Goal: Book appointment/travel/reservation

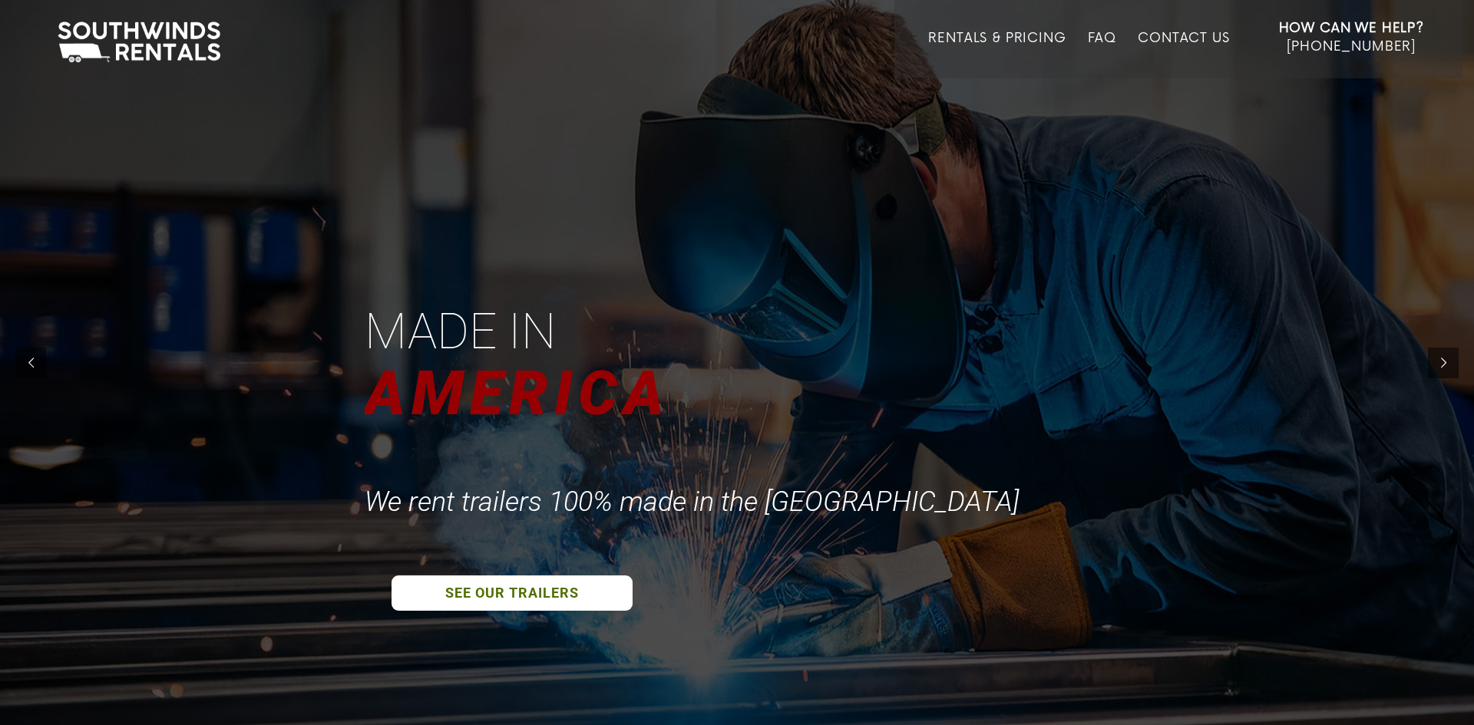
click at [527, 238] on div at bounding box center [737, 362] width 1474 height 725
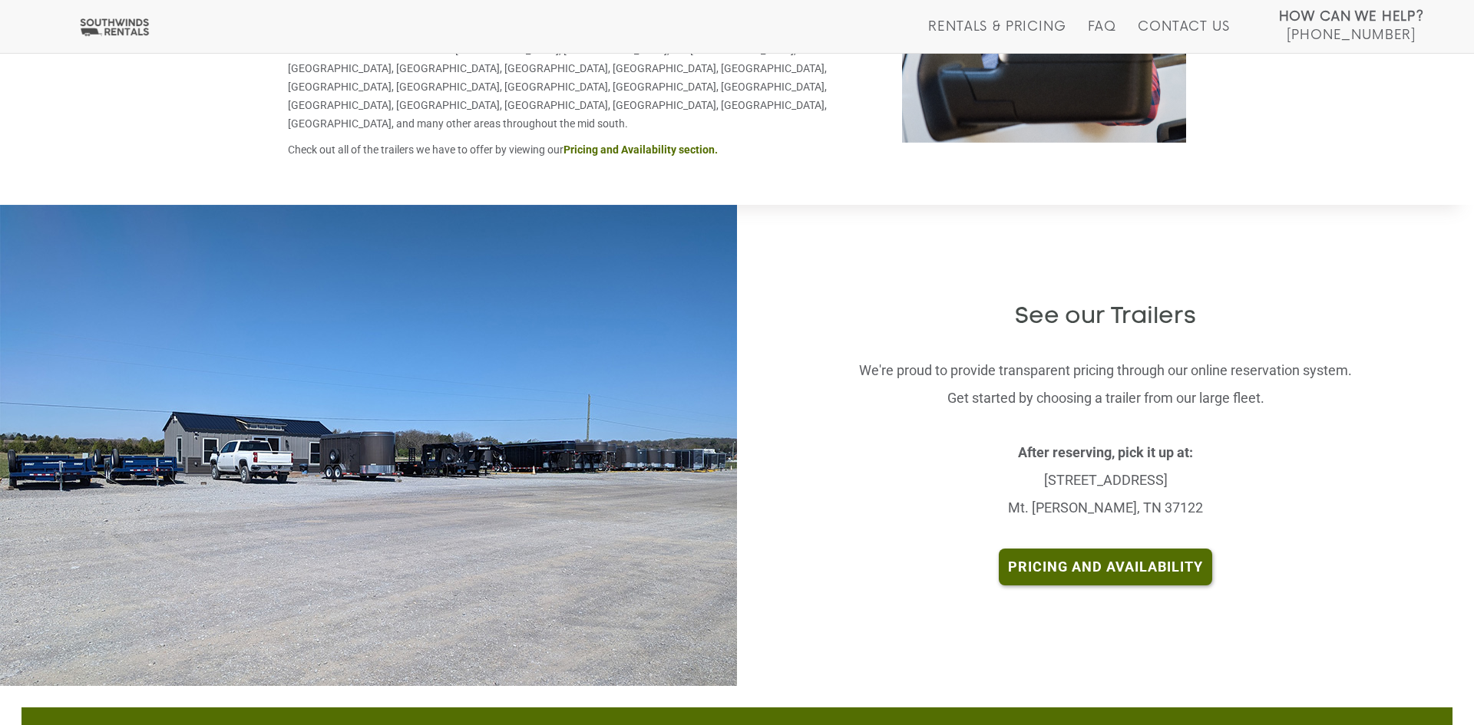
scroll to position [3013, 0]
click at [527, 238] on img at bounding box center [368, 444] width 737 height 481
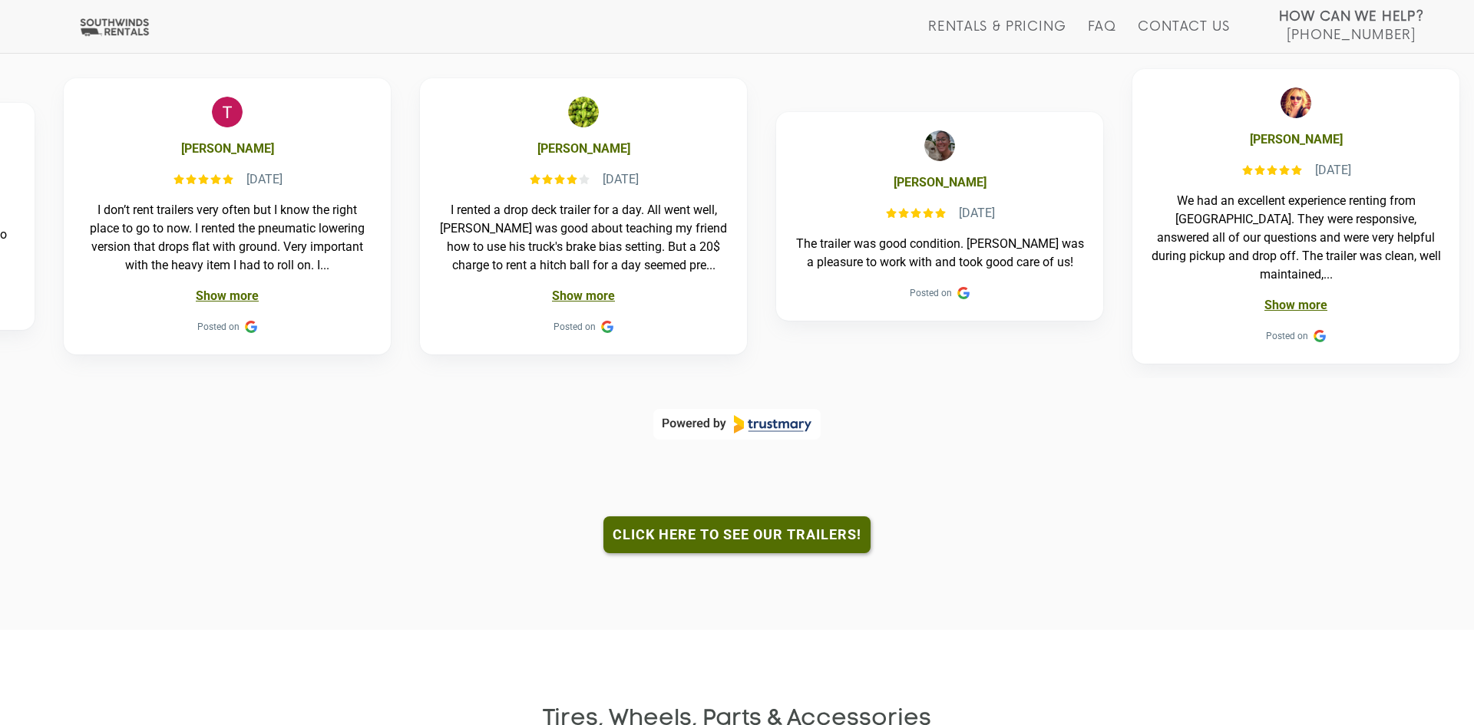
scroll to position [1262, 0]
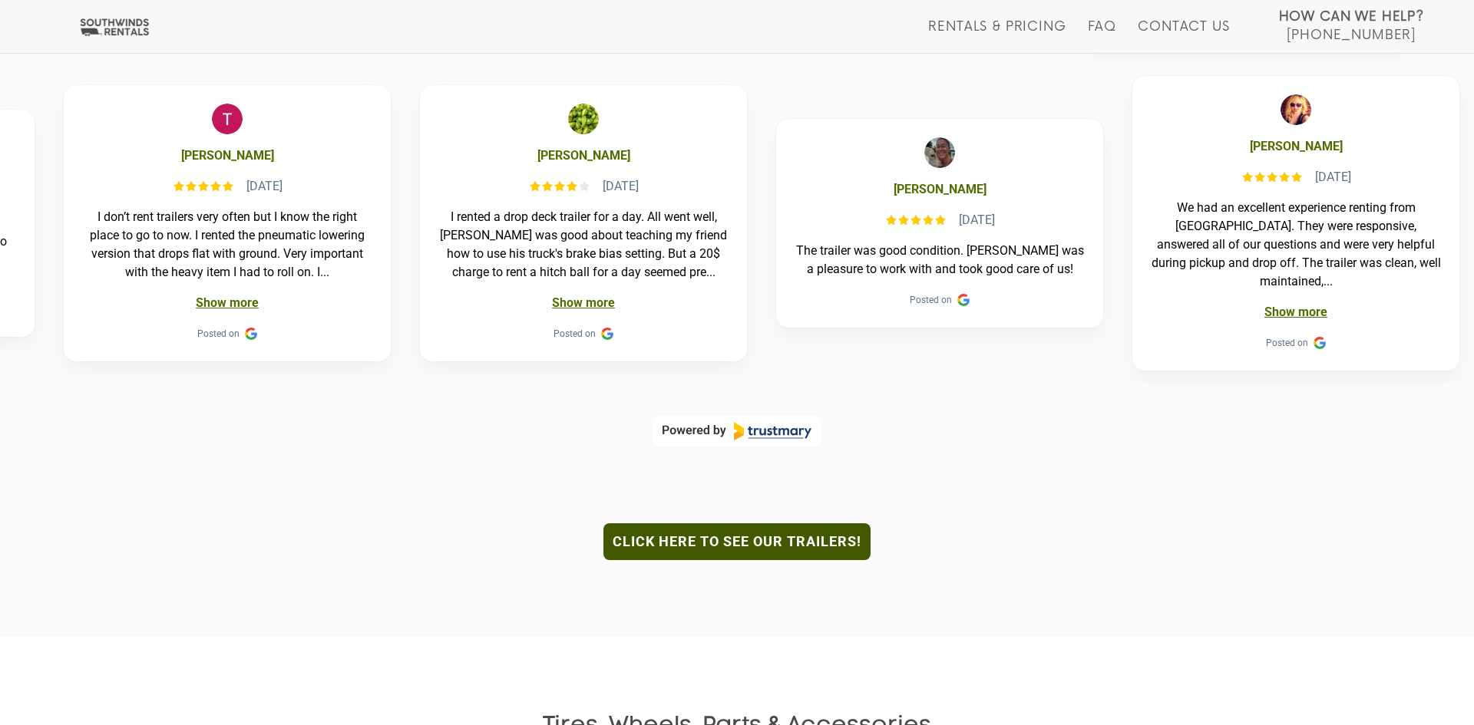
click at [708, 524] on link "Click here to see our trailers!" at bounding box center [736, 541] width 267 height 37
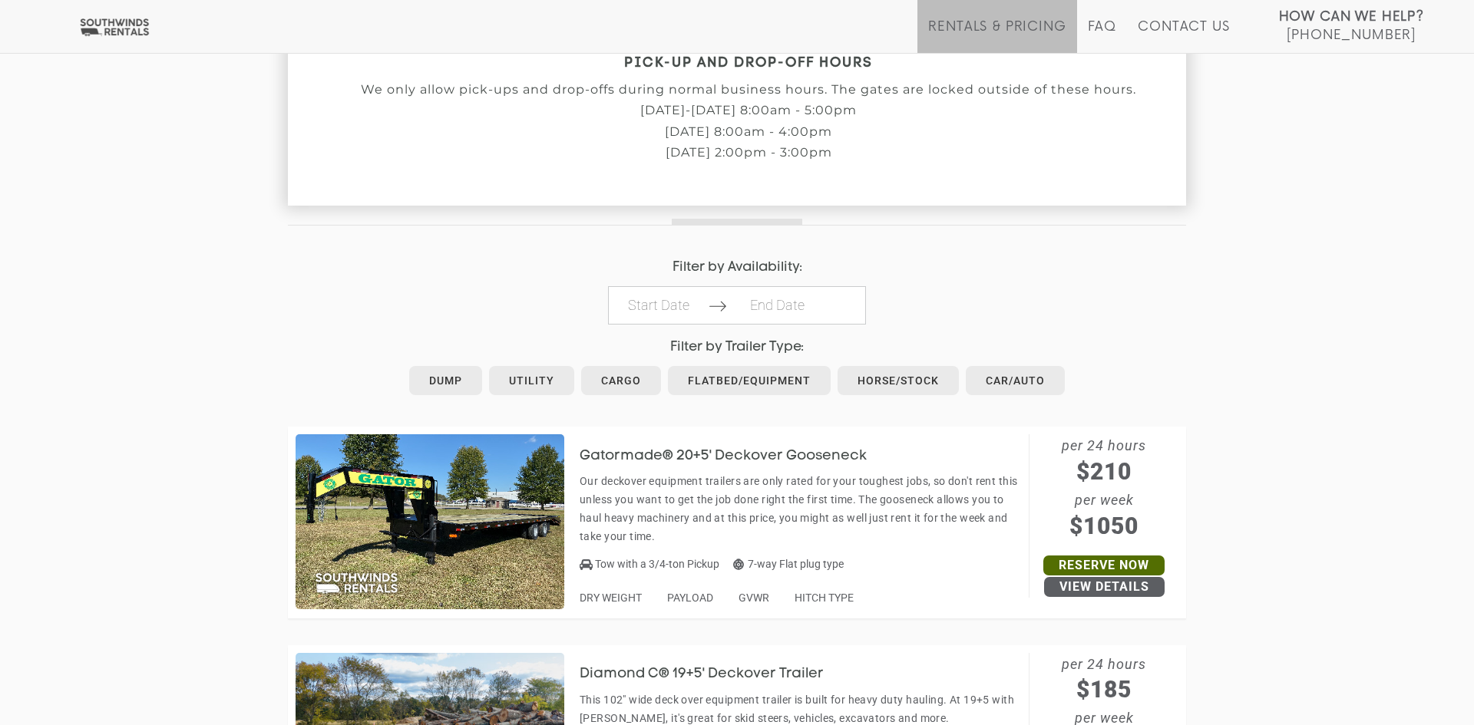
scroll to position [563, 0]
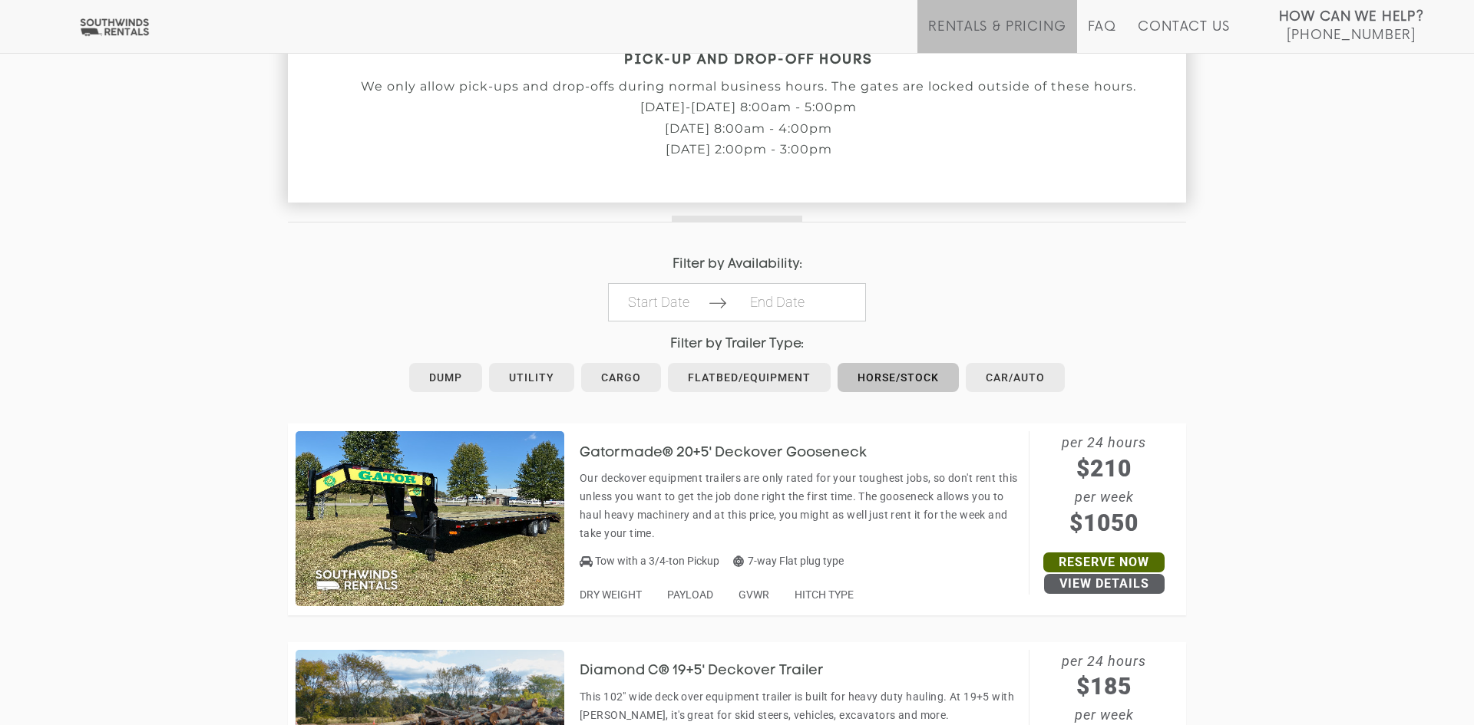
click at [883, 371] on link "Horse/Stock" at bounding box center [897, 377] width 121 height 29
